Goal: Information Seeking & Learning: Learn about a topic

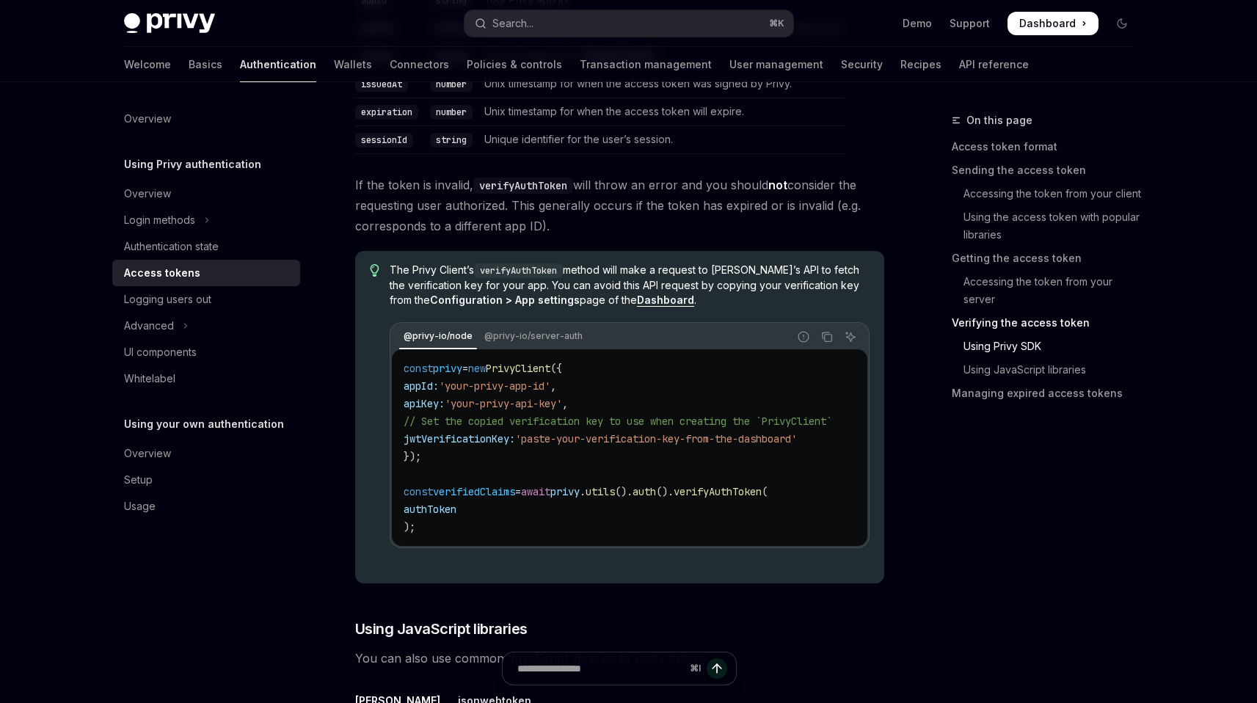
scroll to position [2807, 0]
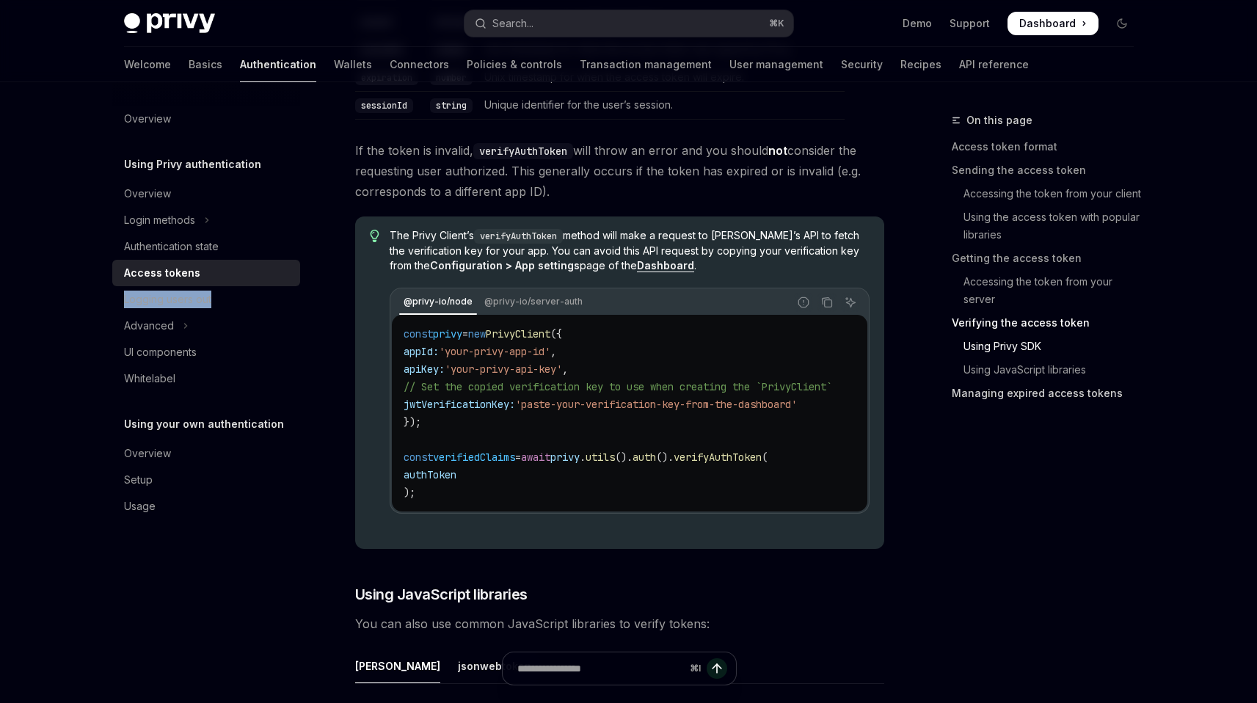
click at [1053, 397] on link "Managing expired access tokens" at bounding box center [1049, 393] width 194 height 23
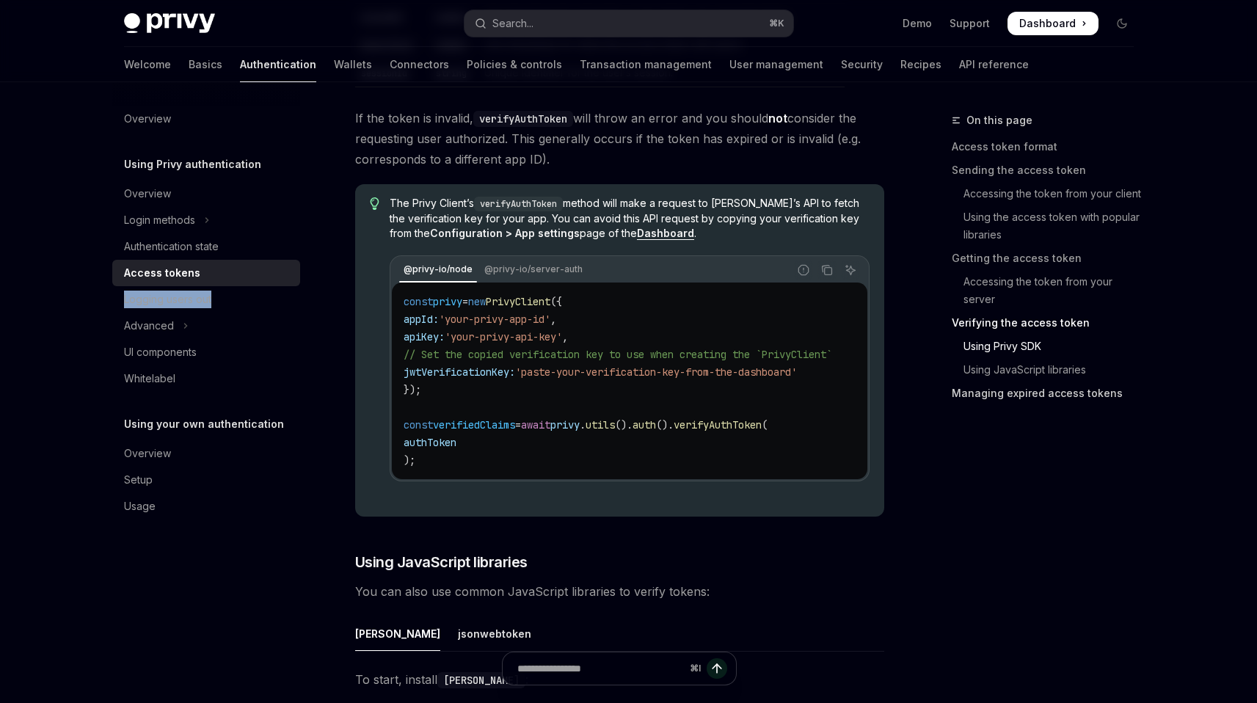
click at [1053, 397] on link "Managing expired access tokens" at bounding box center [1049, 393] width 194 height 23
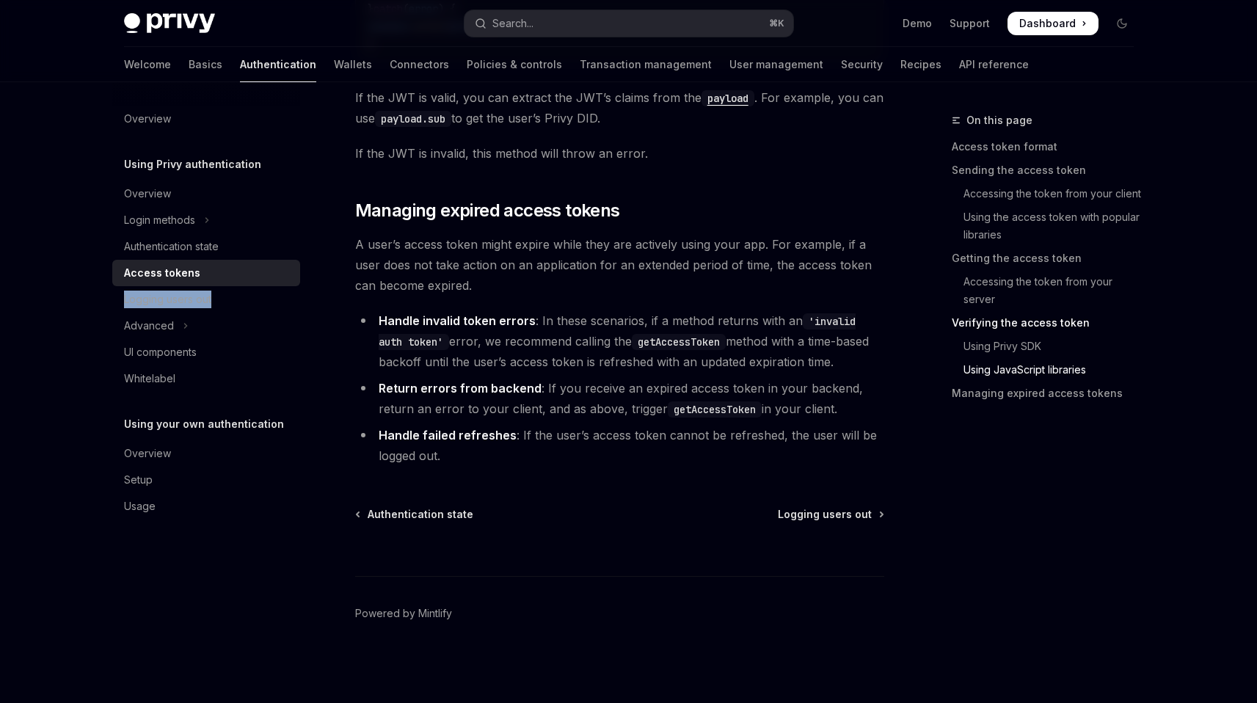
scroll to position [3938, 0]
click at [498, 390] on strong "Return errors from backend" at bounding box center [460, 388] width 163 height 15
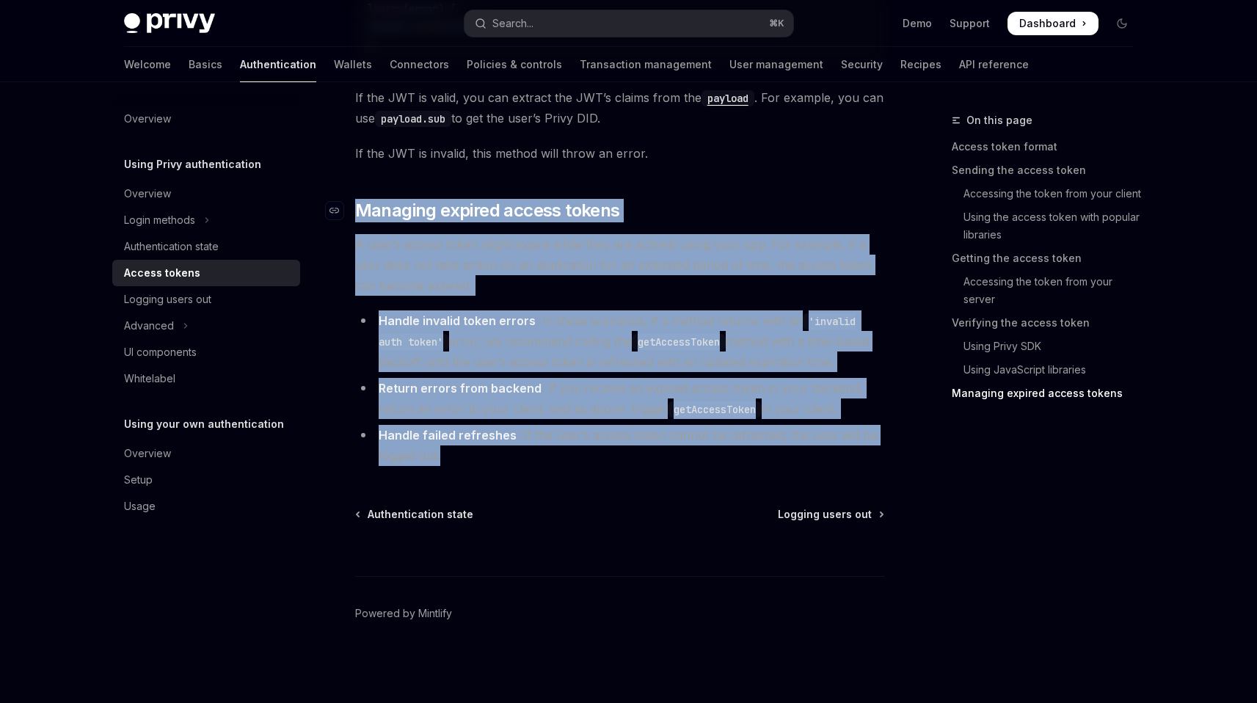
drag, startPoint x: 481, startPoint y: 454, endPoint x: 357, endPoint y: 218, distance: 266.6
copy div "Managing expired access tokens A user’s access token might expire while they ar…"
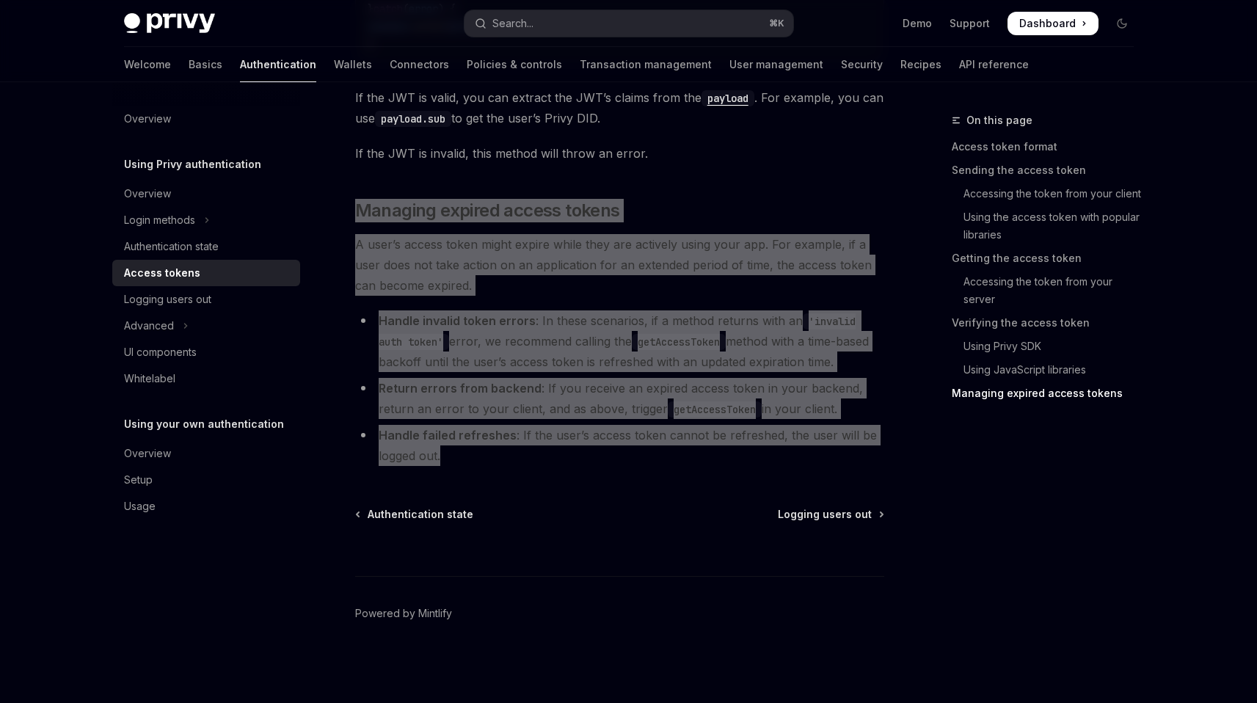
drag, startPoint x: 649, startPoint y: 340, endPoint x: 1263, endPoint y: 419, distance: 619.4
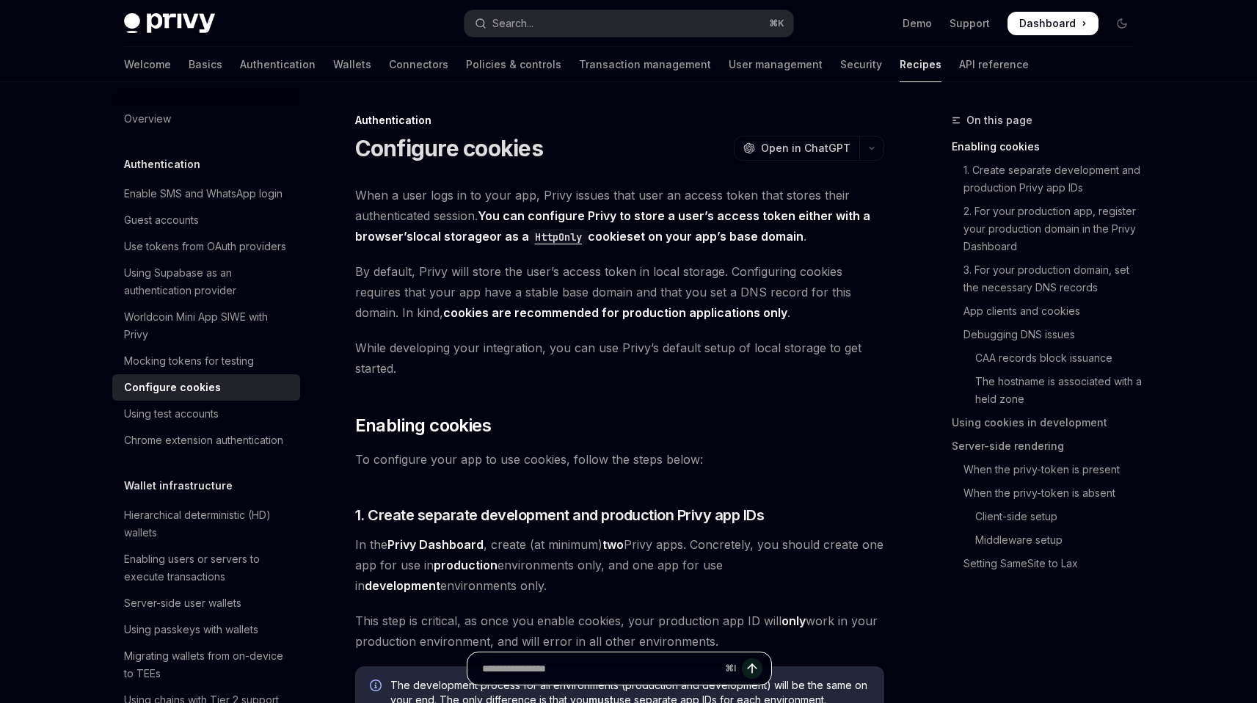
click at [607, 670] on input "Ask a question..." at bounding box center [600, 669] width 237 height 32
type input "**********"
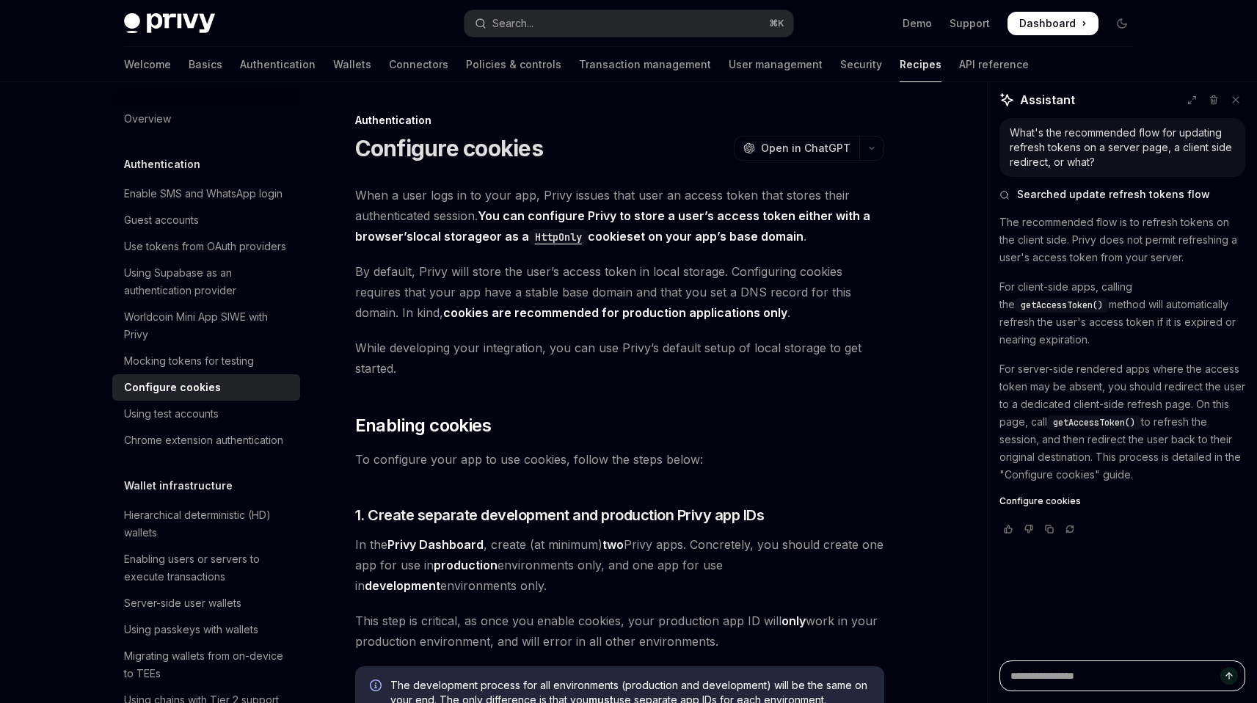
type textarea "*"
click at [1051, 553] on rect "Copy chat response" at bounding box center [1050, 550] width 5 height 5
click at [1070, 678] on textarea "Ask a question..." at bounding box center [1123, 676] width 246 height 31
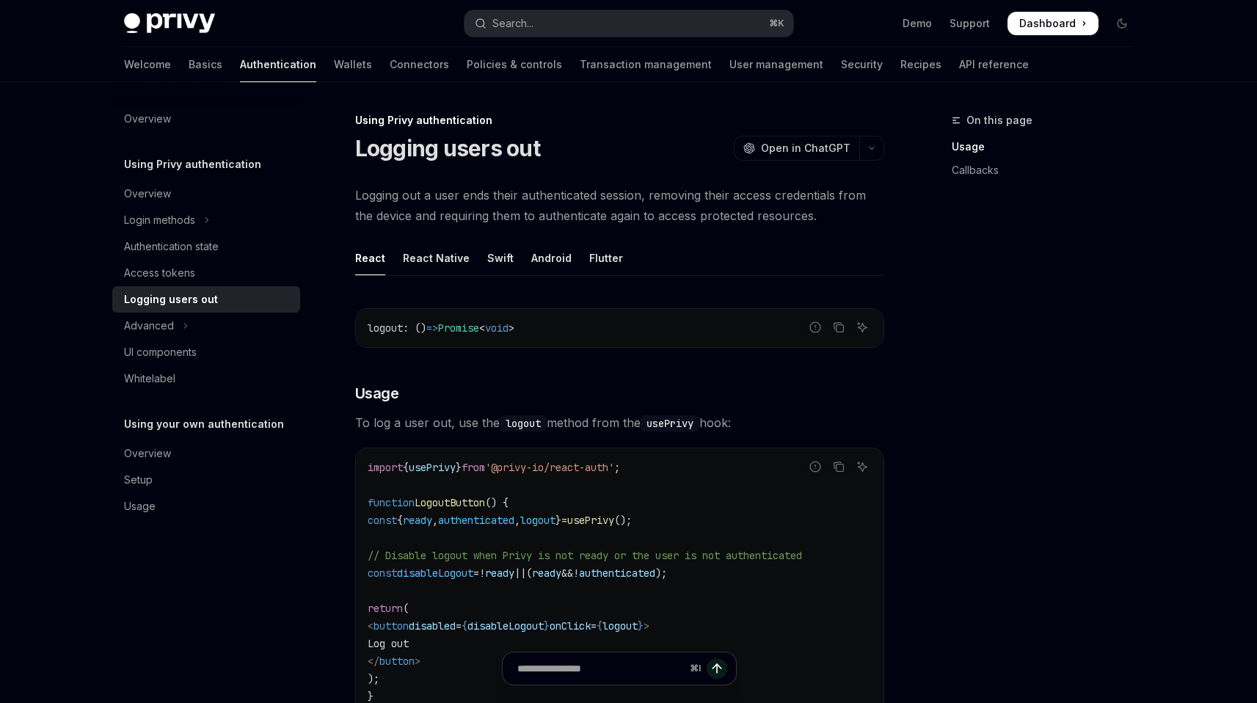
click at [229, 299] on div "Logging users out" at bounding box center [207, 300] width 167 height 18
type textarea "*"
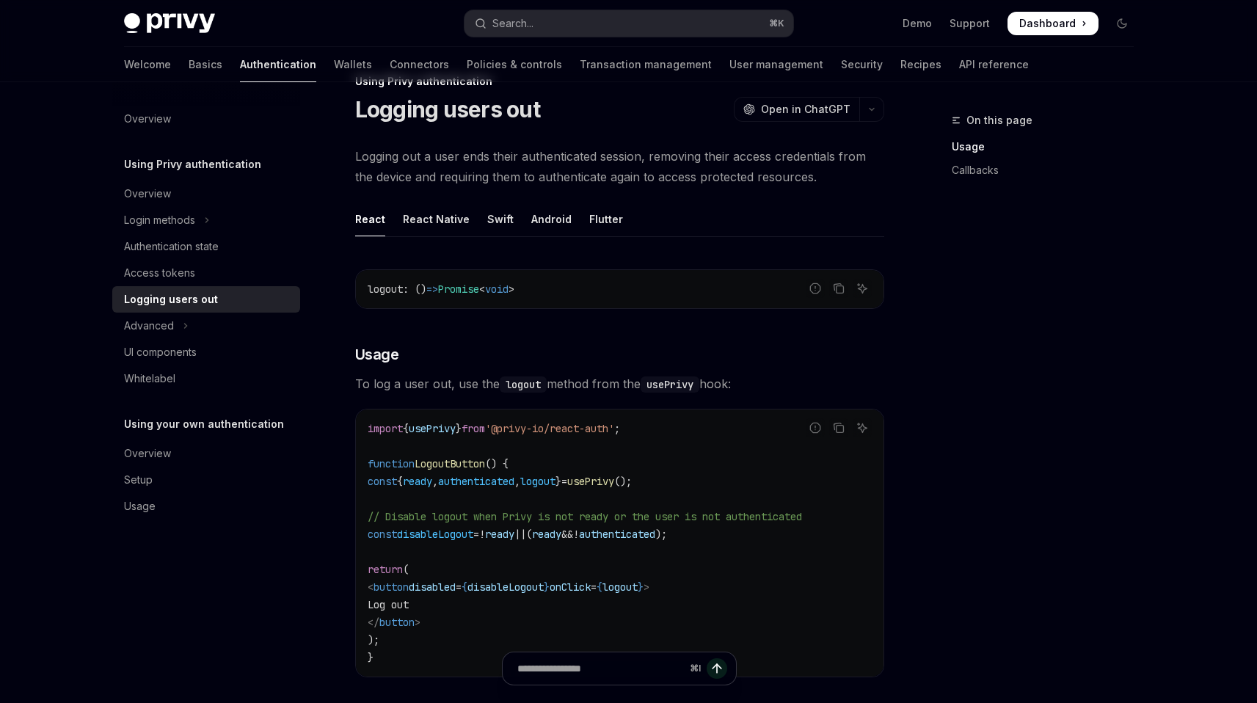
scroll to position [33, 0]
